Goal: Download file/media

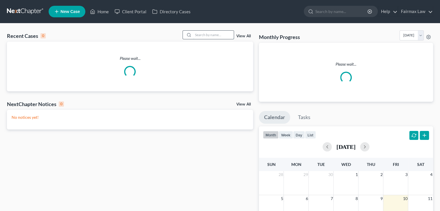
click at [203, 36] on input "search" at bounding box center [213, 35] width 40 height 8
paste input "25-45359"
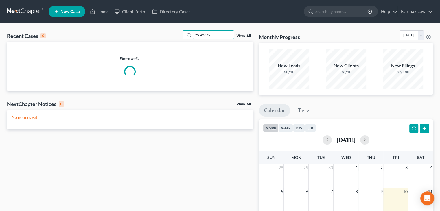
type input "25-45359"
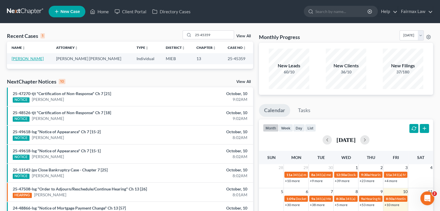
click at [28, 58] on link "[PERSON_NAME]" at bounding box center [28, 58] width 32 height 5
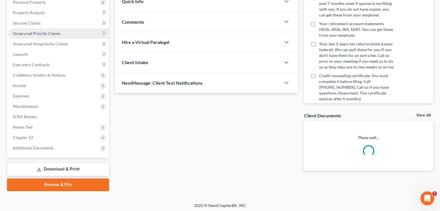
scroll to position [106, 0]
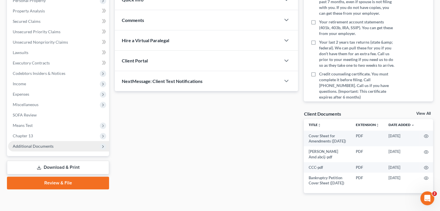
click at [61, 143] on span "Additional Documents" at bounding box center [58, 146] width 101 height 10
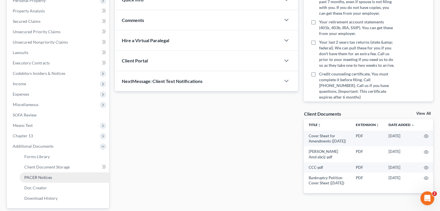
click at [60, 174] on link "PACER Notices" at bounding box center [64, 177] width 89 height 10
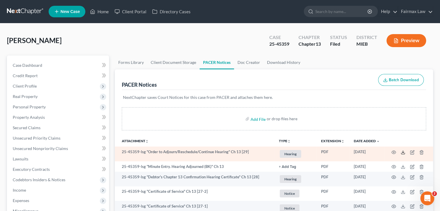
click at [401, 152] on icon at bounding box center [403, 152] width 5 height 5
